Goal: Information Seeking & Learning: Find contact information

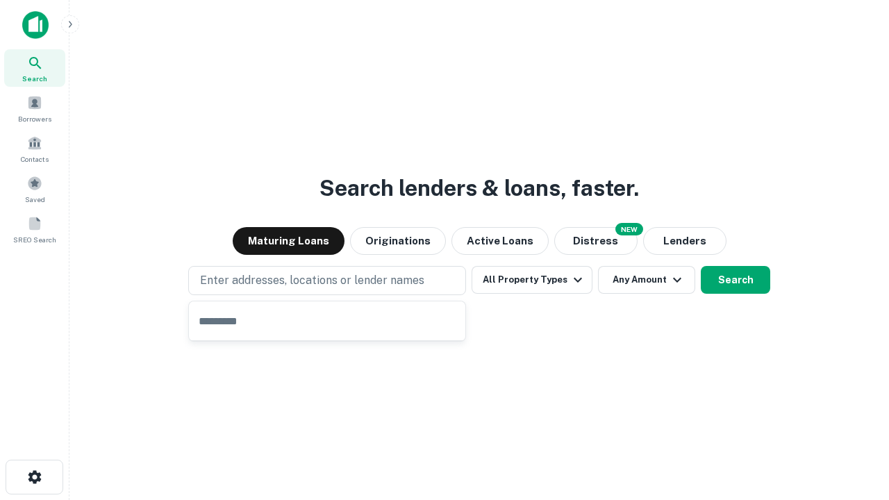
type input "**********"
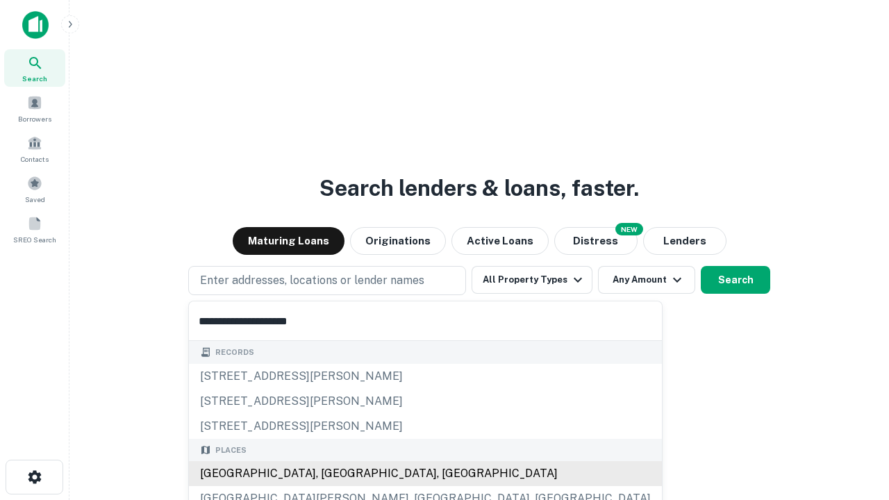
click at [332, 474] on div "Santa Monica, CA, USA" at bounding box center [425, 473] width 473 height 25
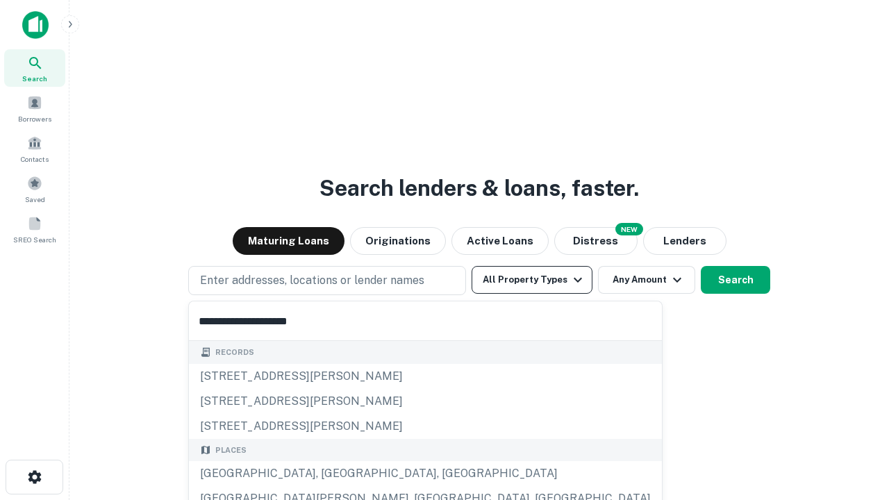
click at [532, 280] on button "All Property Types" at bounding box center [531, 280] width 121 height 28
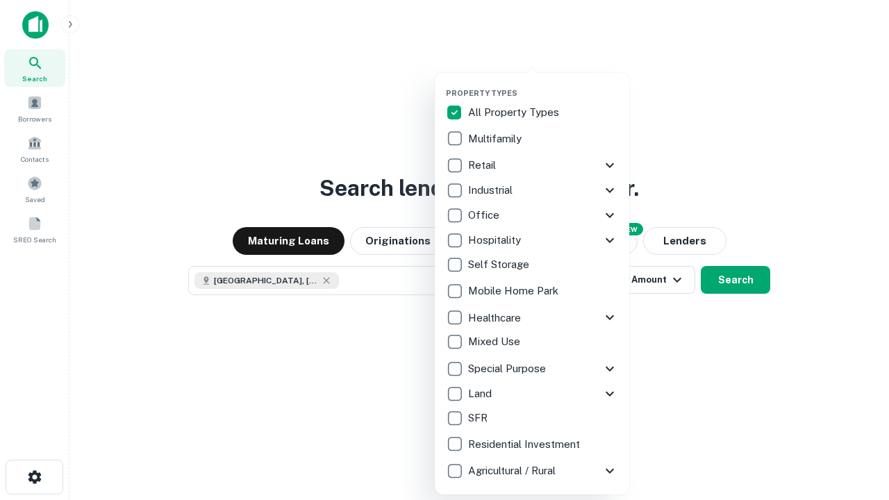
click at [543, 84] on button "button" at bounding box center [543, 84] width 194 height 1
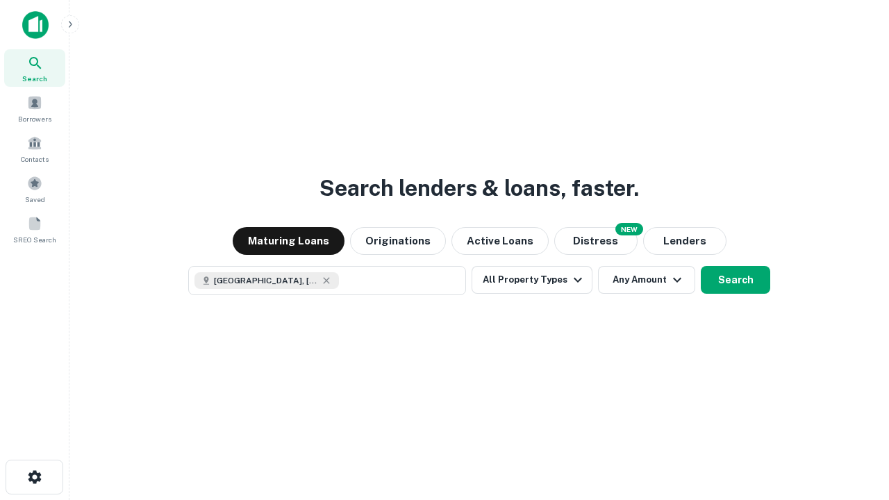
scroll to position [22, 0]
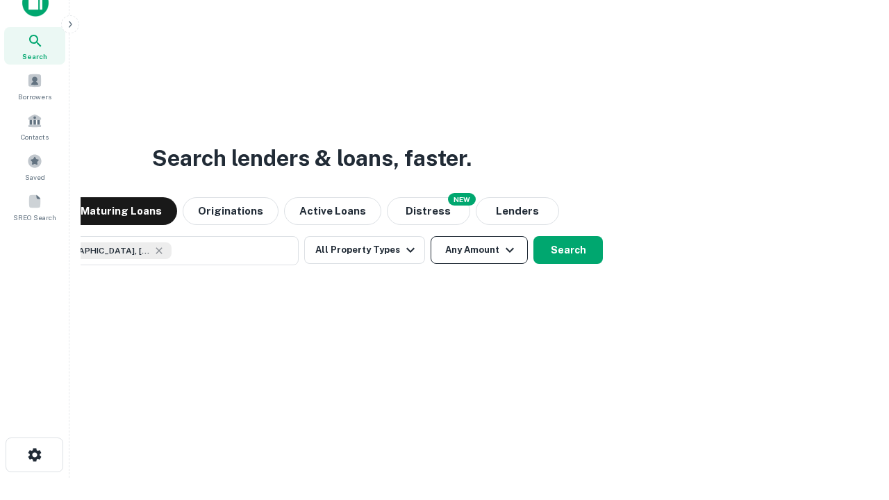
click at [430, 236] on button "Any Amount" at bounding box center [478, 250] width 97 height 28
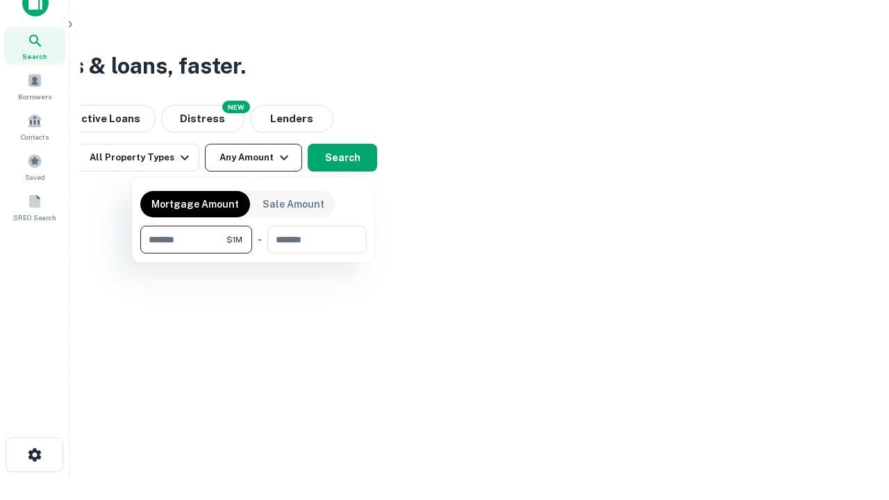
type input "*******"
click at [253, 253] on button "button" at bounding box center [253, 253] width 226 height 1
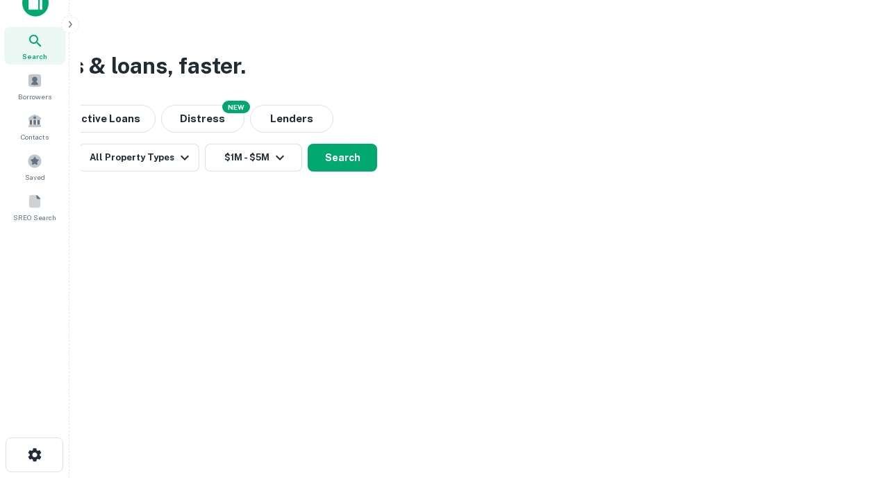
scroll to position [8, 256]
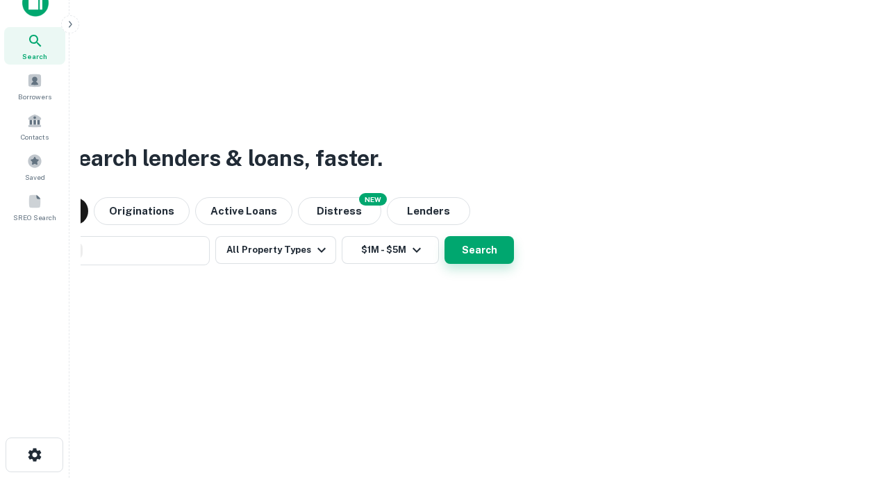
click at [444, 236] on button "Search" at bounding box center [478, 250] width 69 height 28
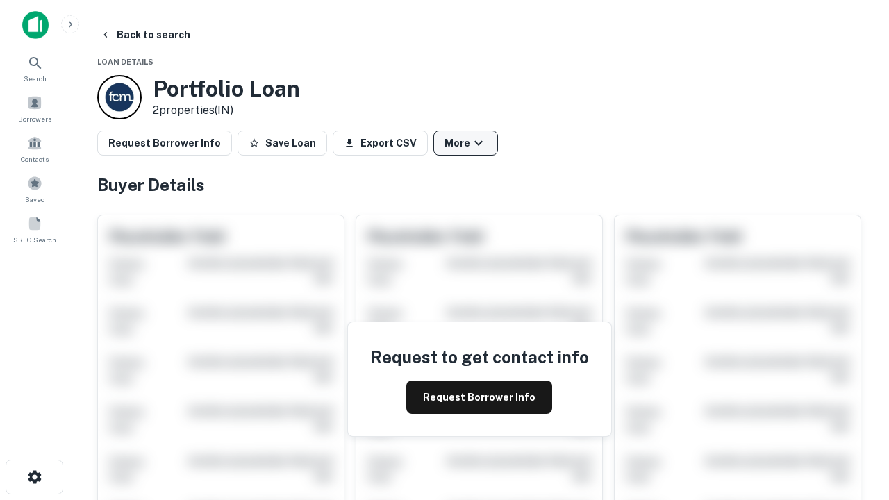
click at [465, 143] on button "More" at bounding box center [465, 143] width 65 height 25
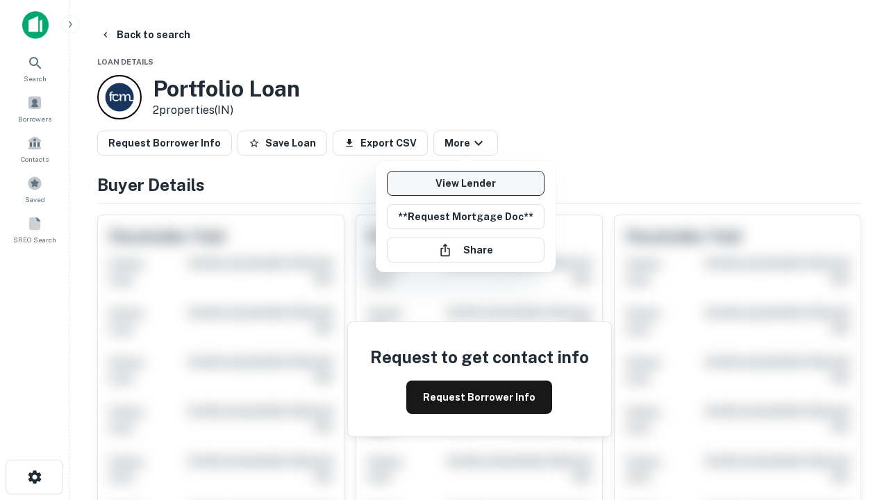
click at [465, 183] on link "View Lender" at bounding box center [466, 183] width 158 height 25
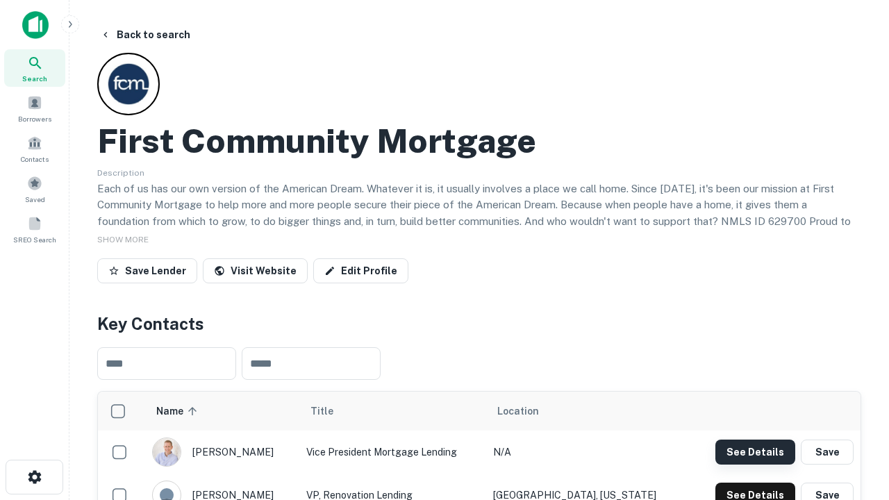
click at [755, 451] on button "See Details" at bounding box center [755, 452] width 80 height 25
click at [34, 477] on icon "button" at bounding box center [34, 477] width 17 height 17
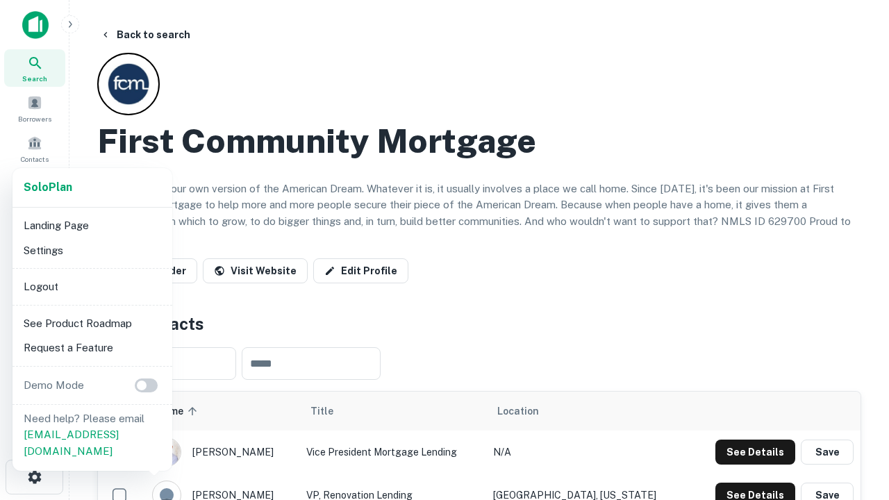
click at [92, 286] on li "Logout" at bounding box center [92, 286] width 149 height 25
